Goal: Transaction & Acquisition: Subscribe to service/newsletter

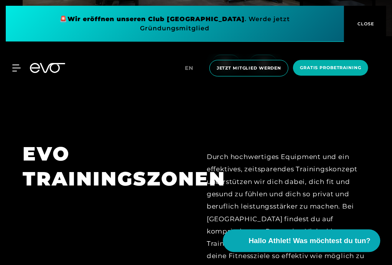
scroll to position [2304, 0]
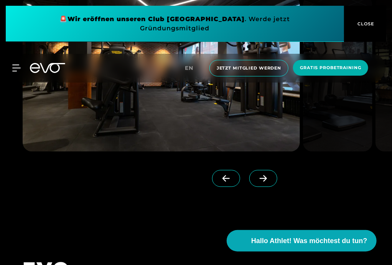
click at [269, 175] on icon at bounding box center [263, 178] width 13 height 7
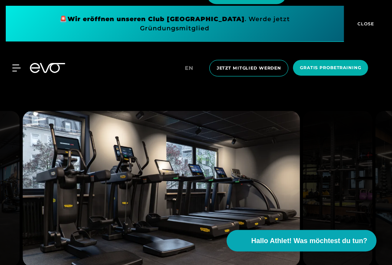
scroll to position [1882, 0]
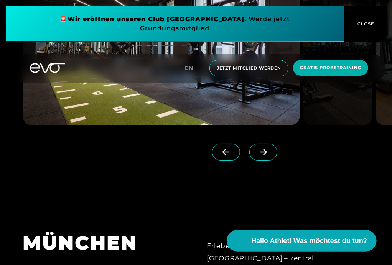
click at [0, 0] on span "Clubs" at bounding box center [0, 0] width 0 height 0
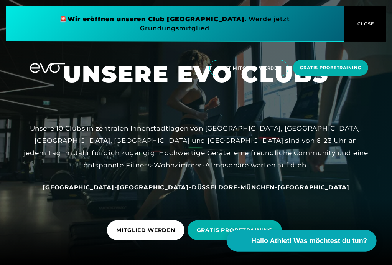
click at [14, 67] on icon at bounding box center [17, 68] width 11 height 7
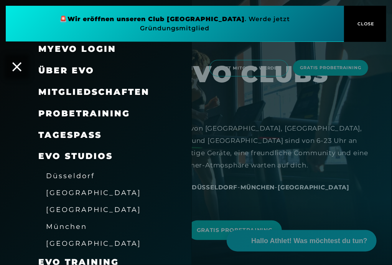
click at [118, 91] on span "Mitgliedschaften" at bounding box center [93, 92] width 111 height 10
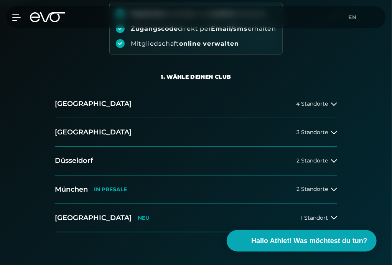
scroll to position [115, 0]
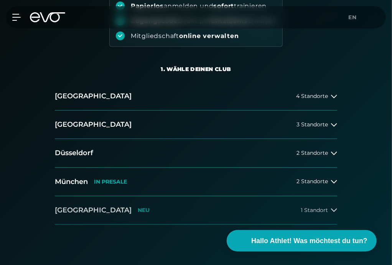
click at [327, 207] on span "1 Standort" at bounding box center [314, 210] width 27 height 6
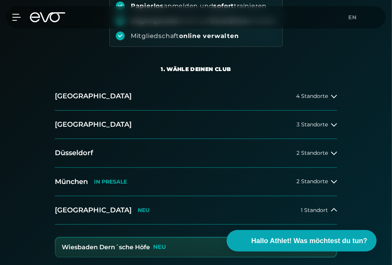
scroll to position [230, 0]
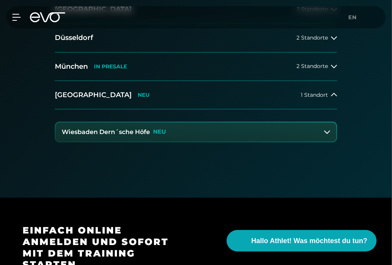
click at [118, 132] on h3 "Wiesbaden Dern´sche Höfe" at bounding box center [106, 132] width 88 height 7
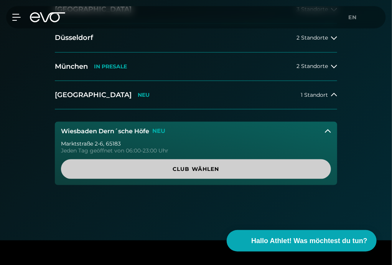
click at [186, 166] on span "Club wählen" at bounding box center [196, 169] width 252 height 8
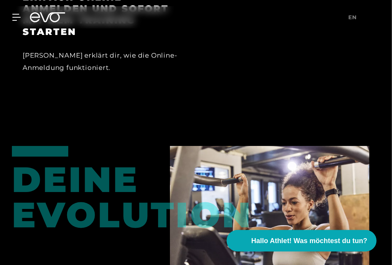
scroll to position [1083, 0]
